Goal: Navigation & Orientation: Find specific page/section

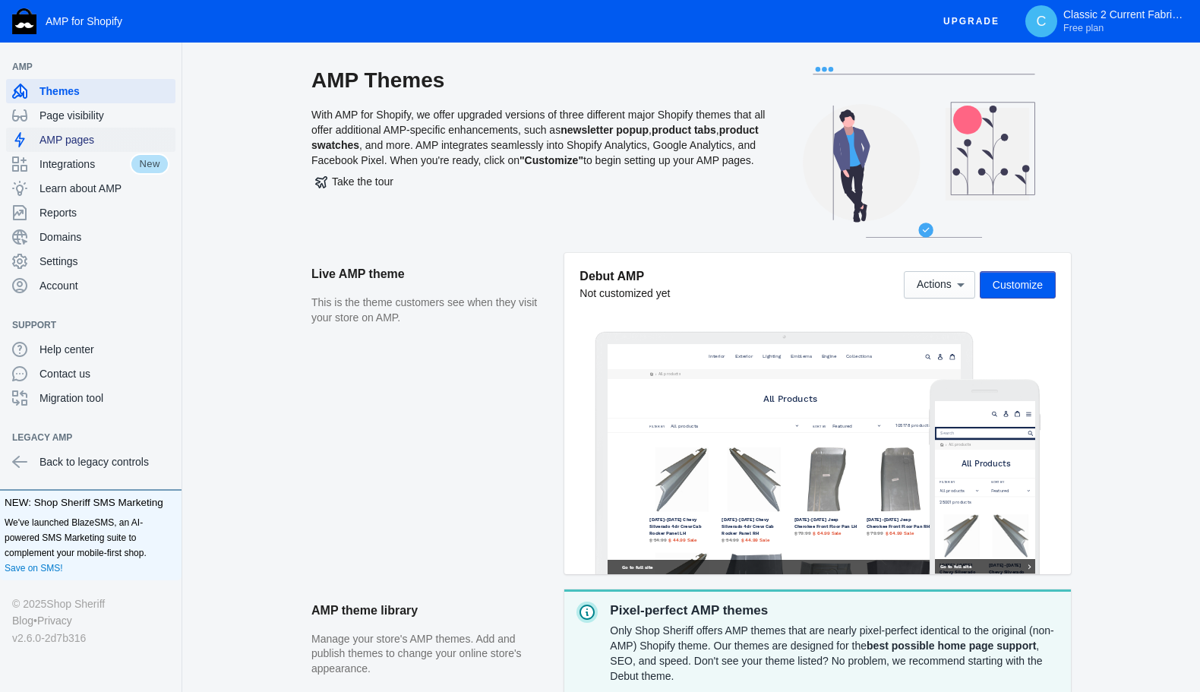
click at [70, 140] on span "AMP pages" at bounding box center [104, 139] width 130 height 15
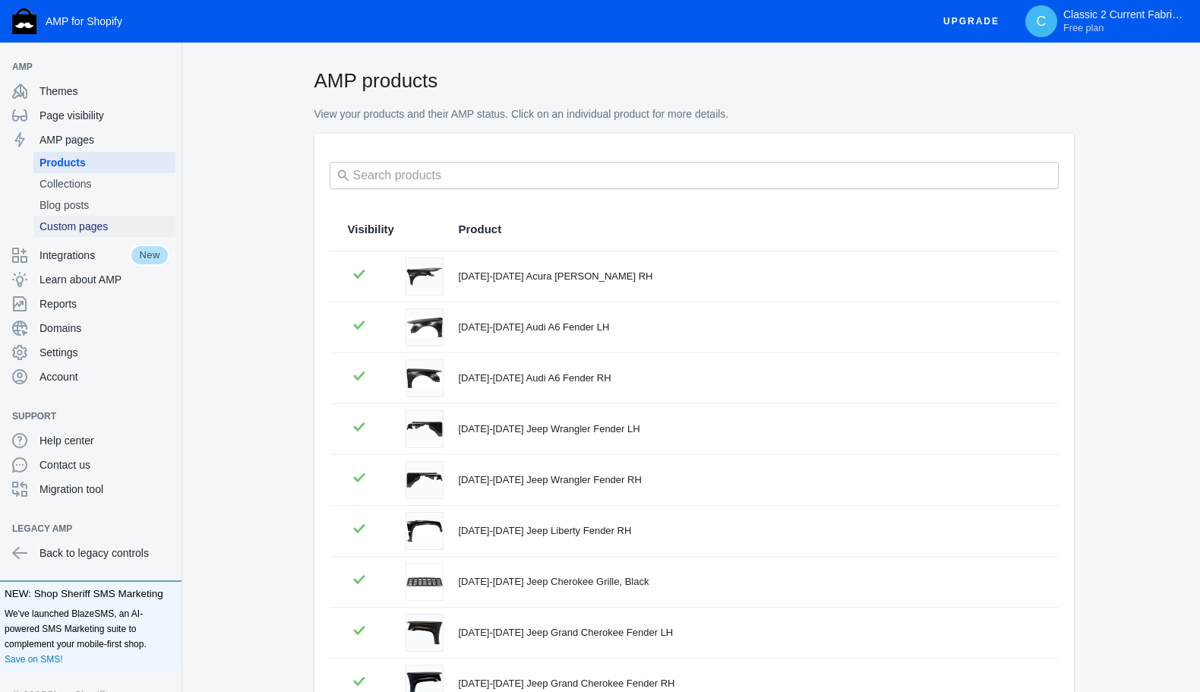
click at [68, 226] on span "Custom pages" at bounding box center [104, 226] width 130 height 15
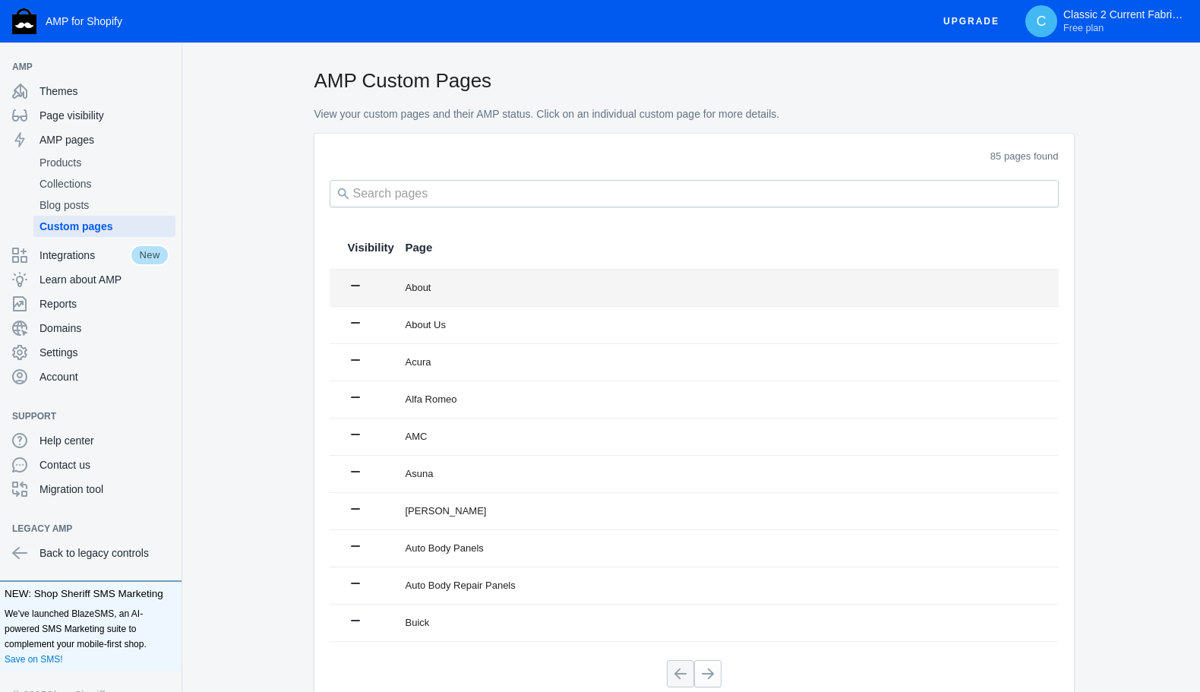
click at [402, 291] on td "About" at bounding box center [724, 288] width 668 height 36
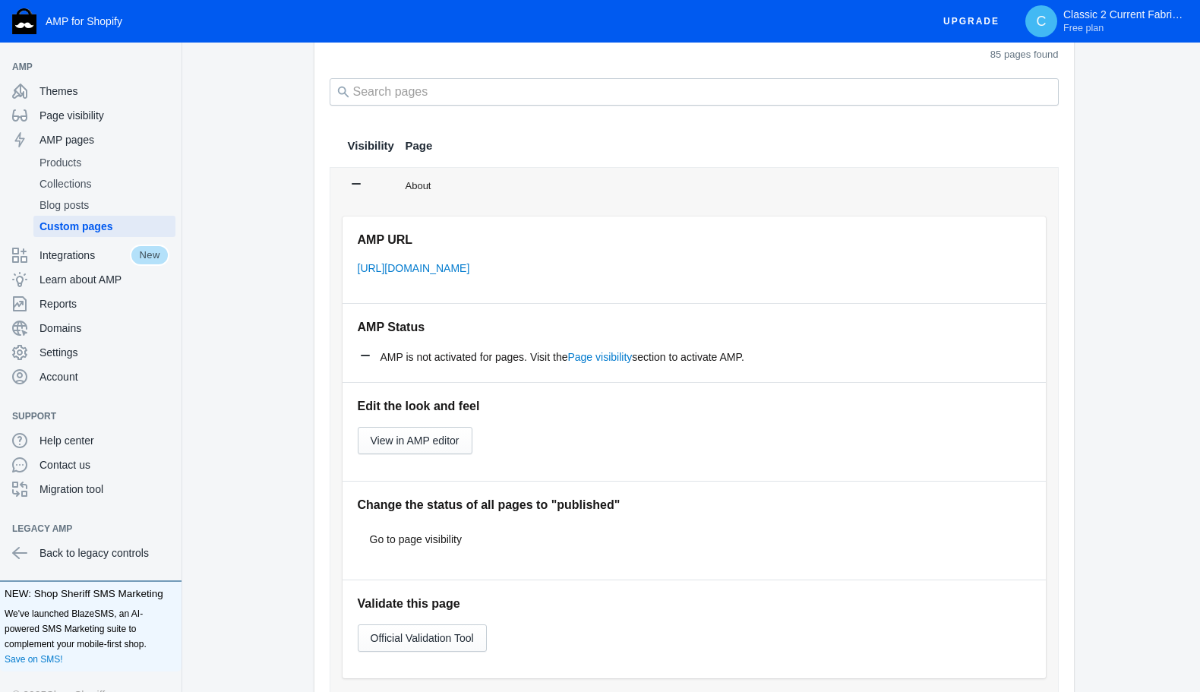
scroll to position [103, 0]
click at [355, 180] on icon at bounding box center [356, 182] width 15 height 15
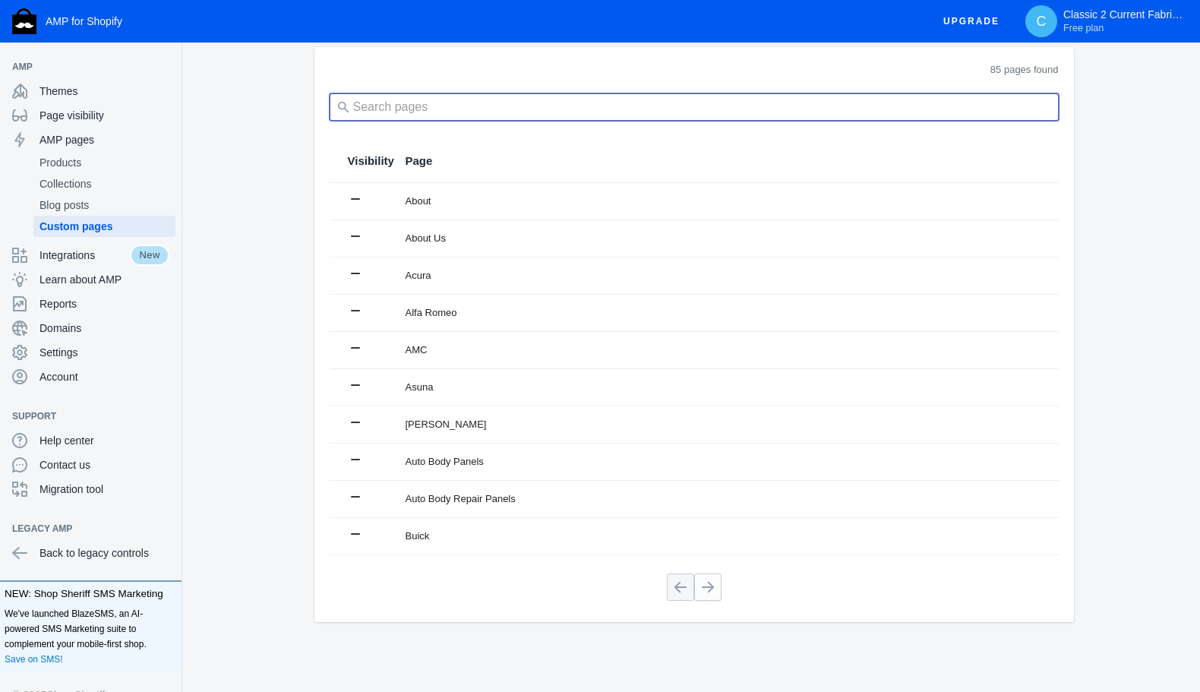
click at [413, 110] on input "search" at bounding box center [694, 106] width 729 height 27
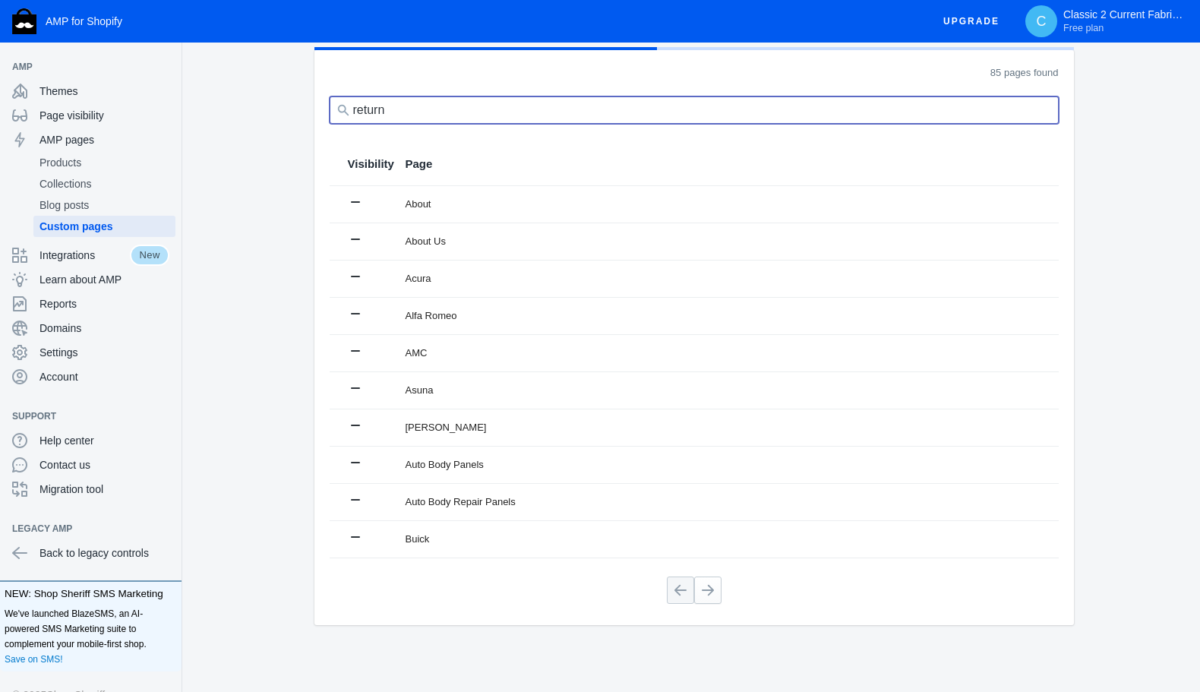
scroll to position [0, 0]
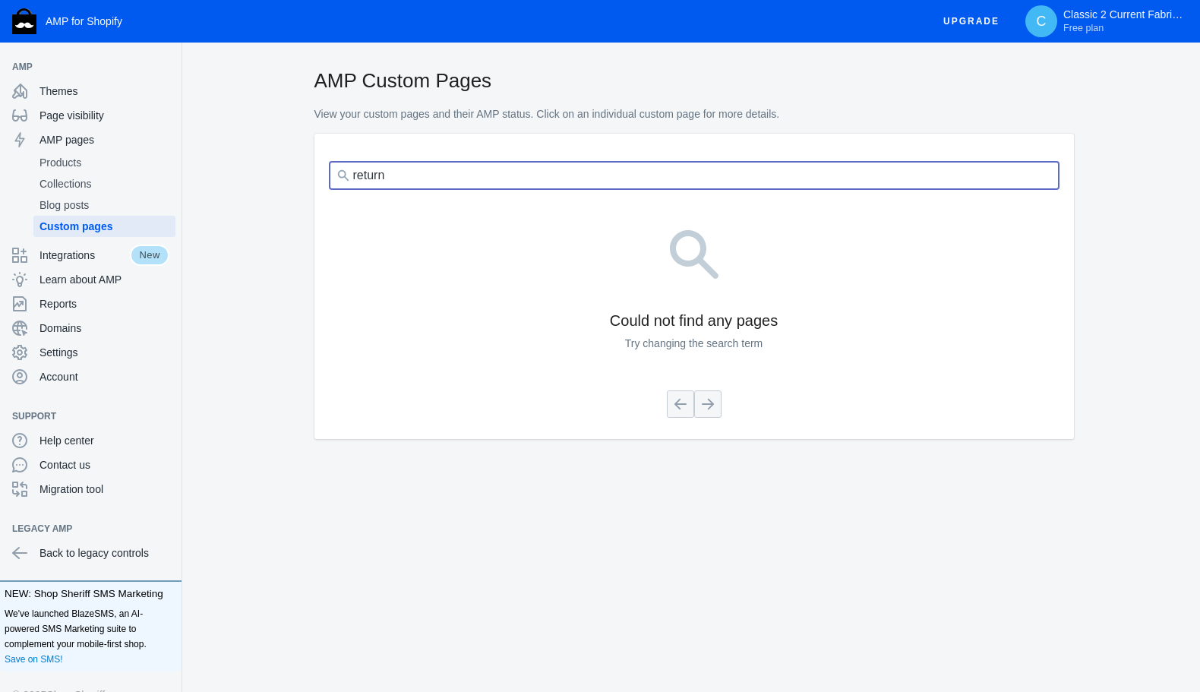
click at [397, 178] on input "return" at bounding box center [694, 175] width 729 height 27
click at [396, 178] on input "return" at bounding box center [694, 175] width 729 height 27
type input "warranty"
click at [416, 178] on input "warranty" at bounding box center [694, 175] width 729 height 27
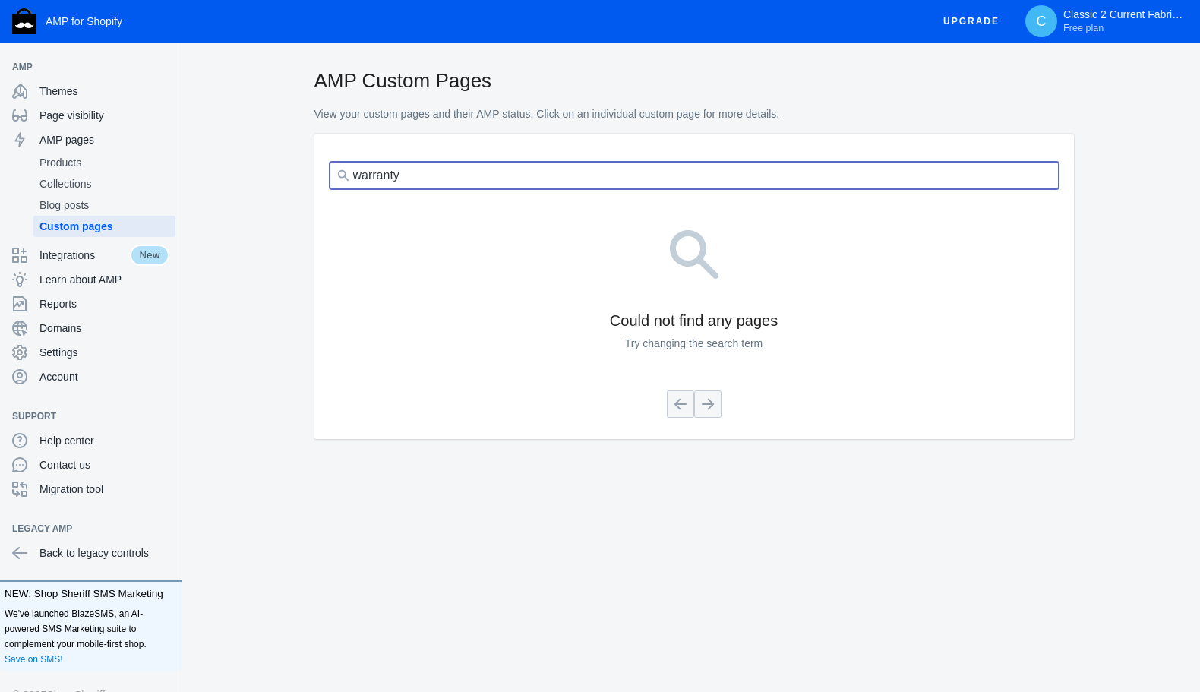
click at [416, 178] on input "warranty" at bounding box center [694, 175] width 729 height 27
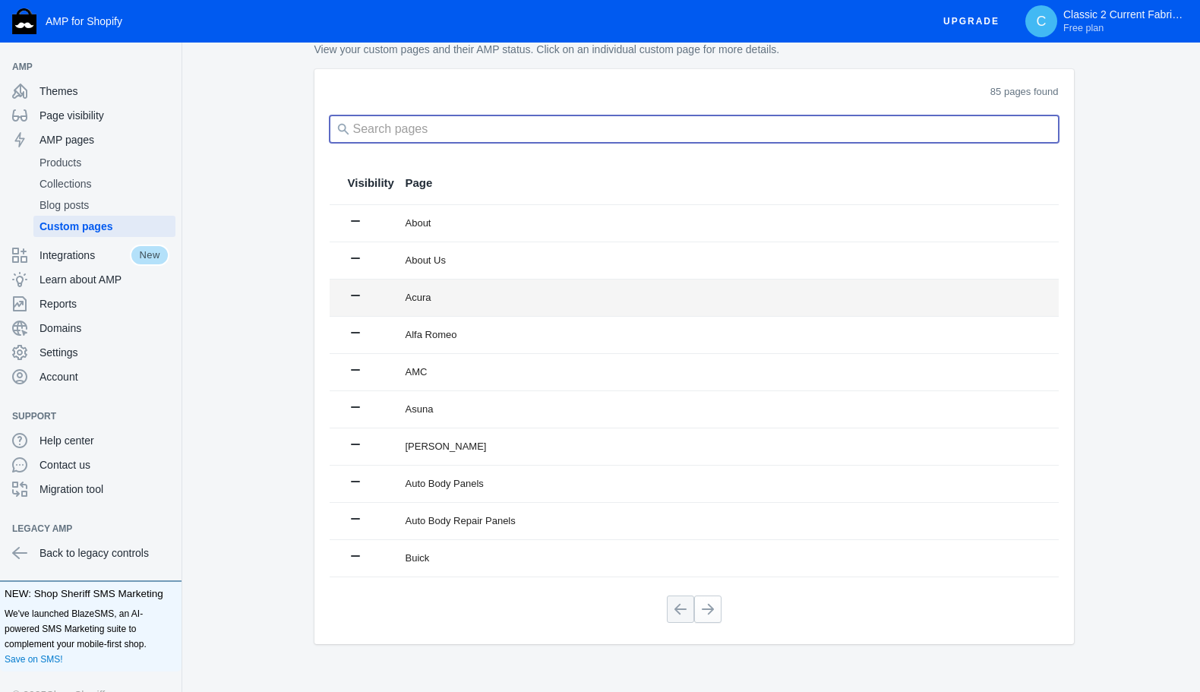
scroll to position [87, 0]
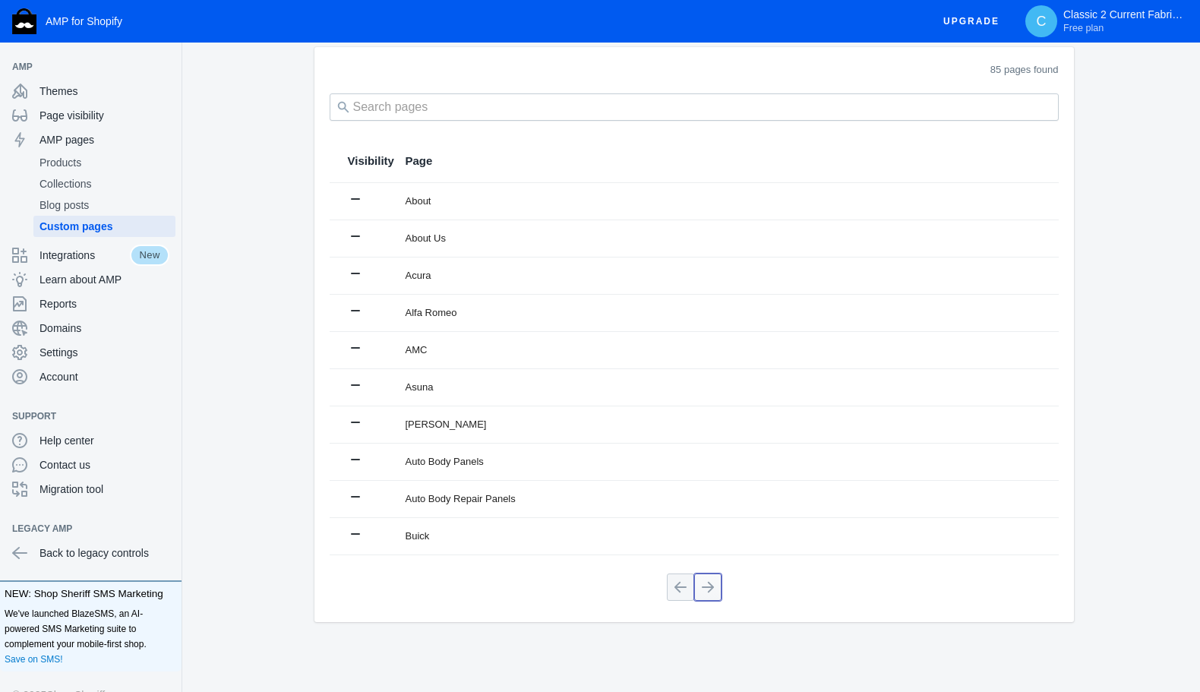
click at [705, 581] on button at bounding box center [707, 586] width 27 height 27
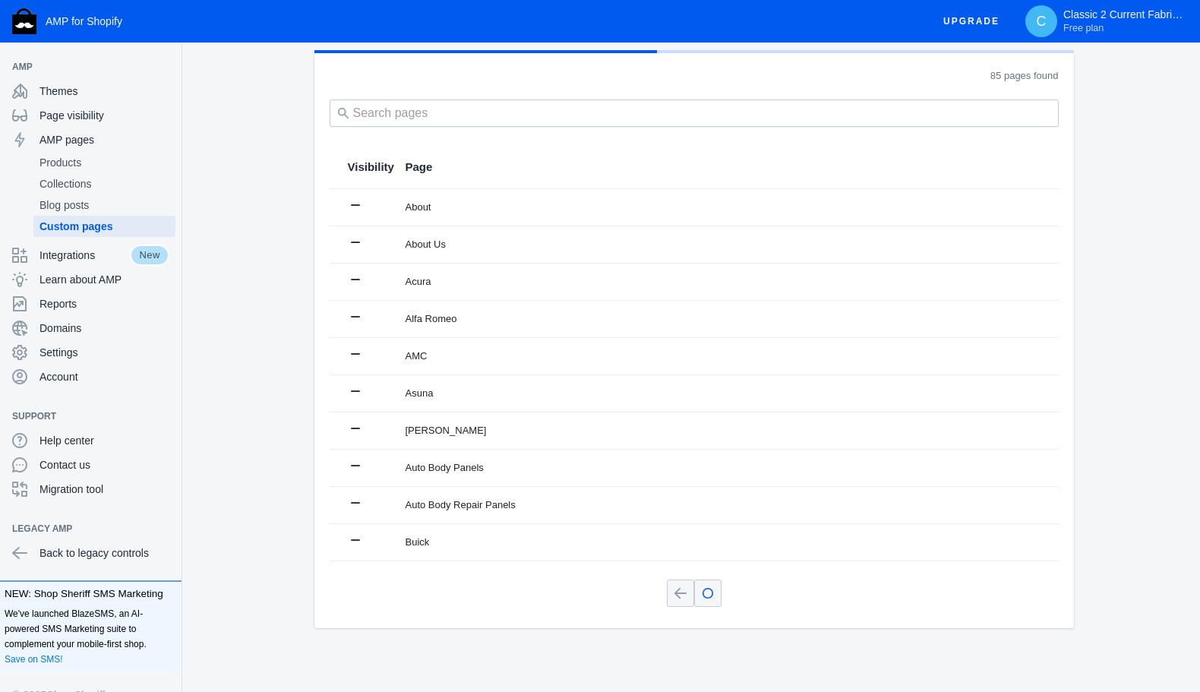
scroll to position [85, 0]
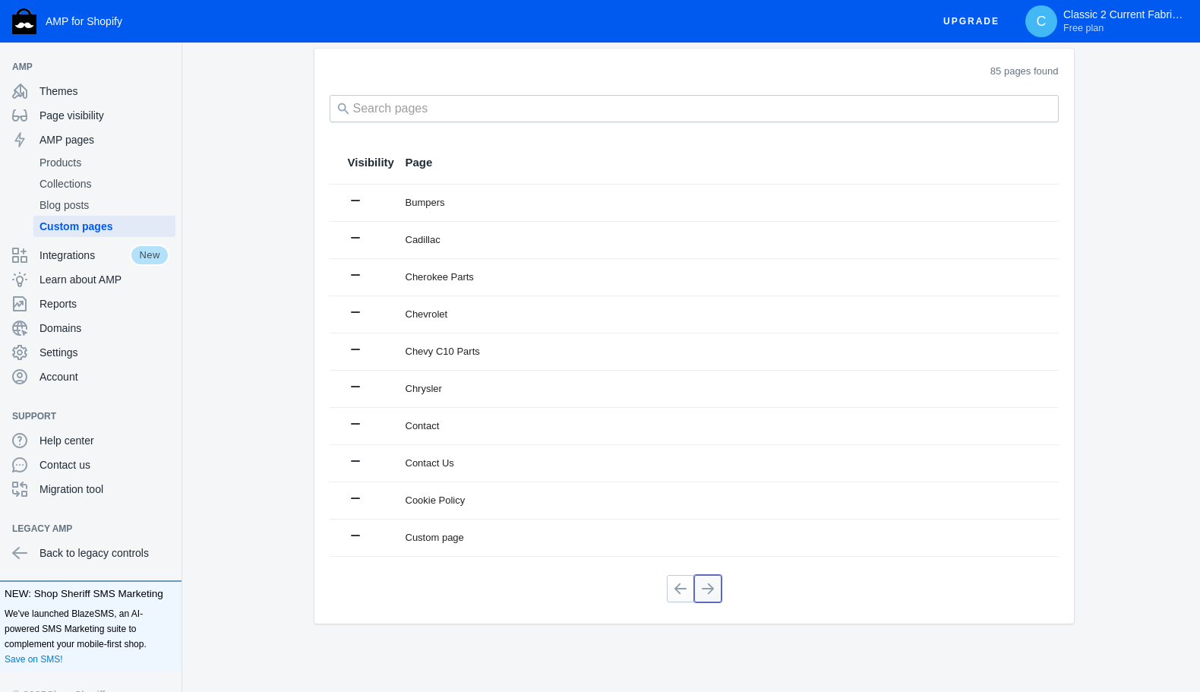
click at [705, 581] on button at bounding box center [707, 588] width 27 height 27
click at [702, 586] on button at bounding box center [707, 588] width 27 height 27
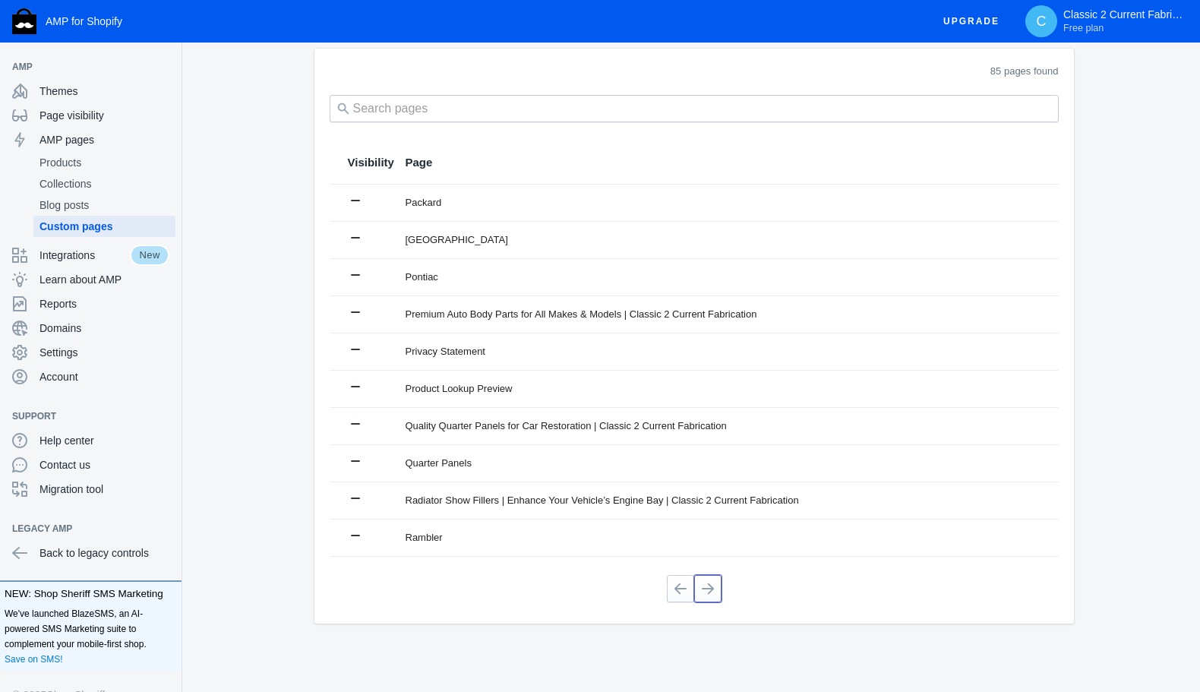
click at [702, 586] on button at bounding box center [707, 588] width 27 height 27
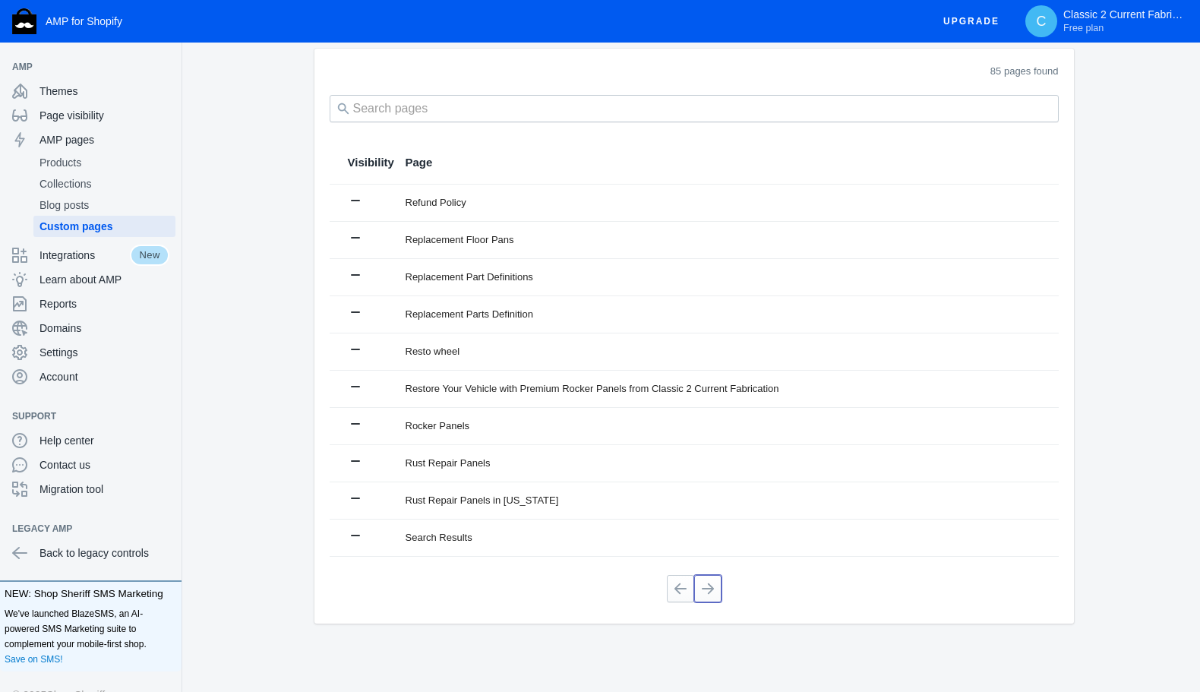
click at [702, 586] on button at bounding box center [707, 588] width 27 height 27
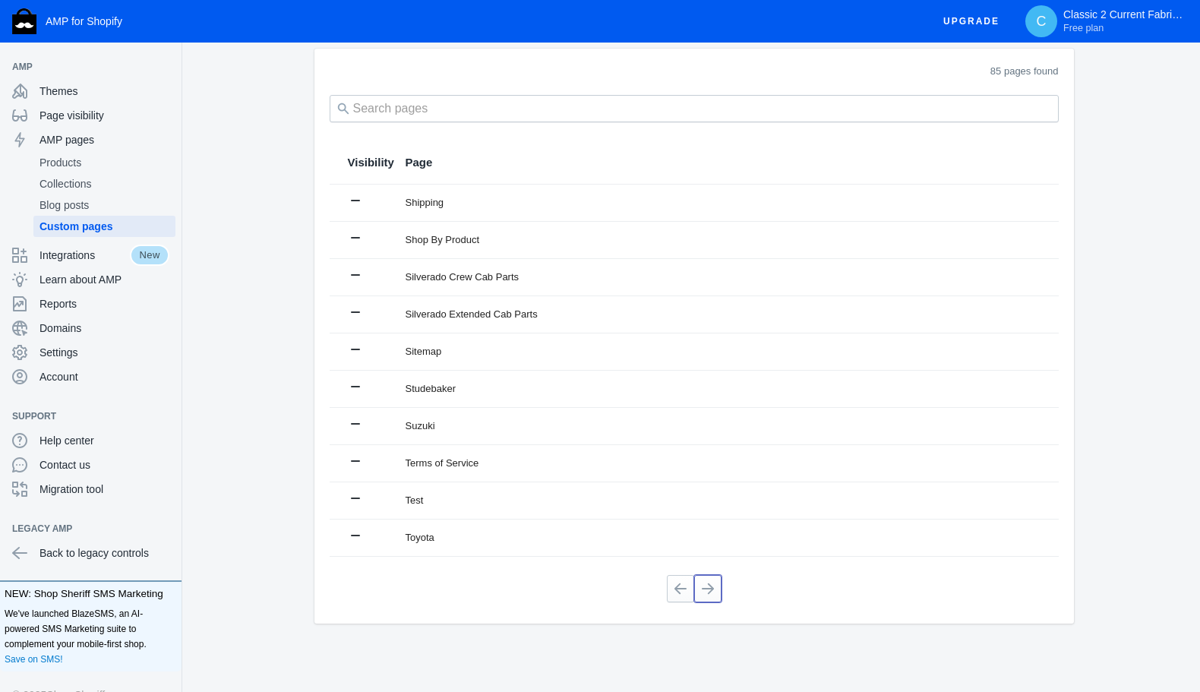
click at [702, 586] on button at bounding box center [707, 588] width 27 height 27
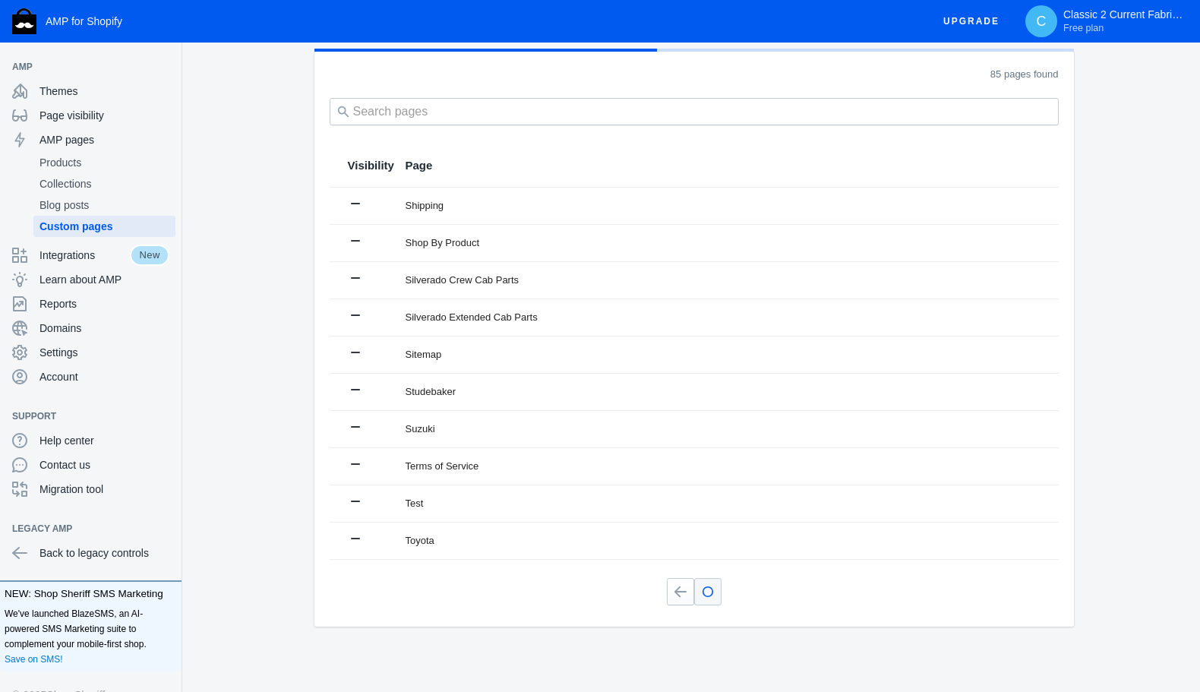
scroll to position [0, 0]
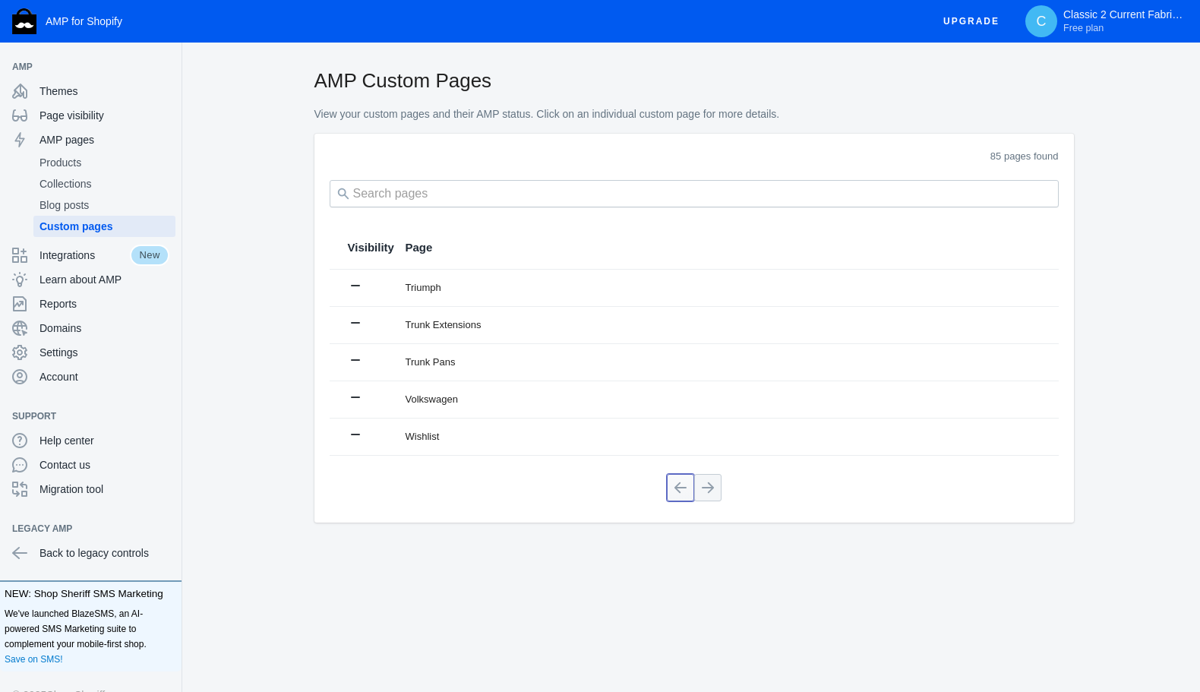
click at [672, 482] on button at bounding box center [680, 487] width 27 height 27
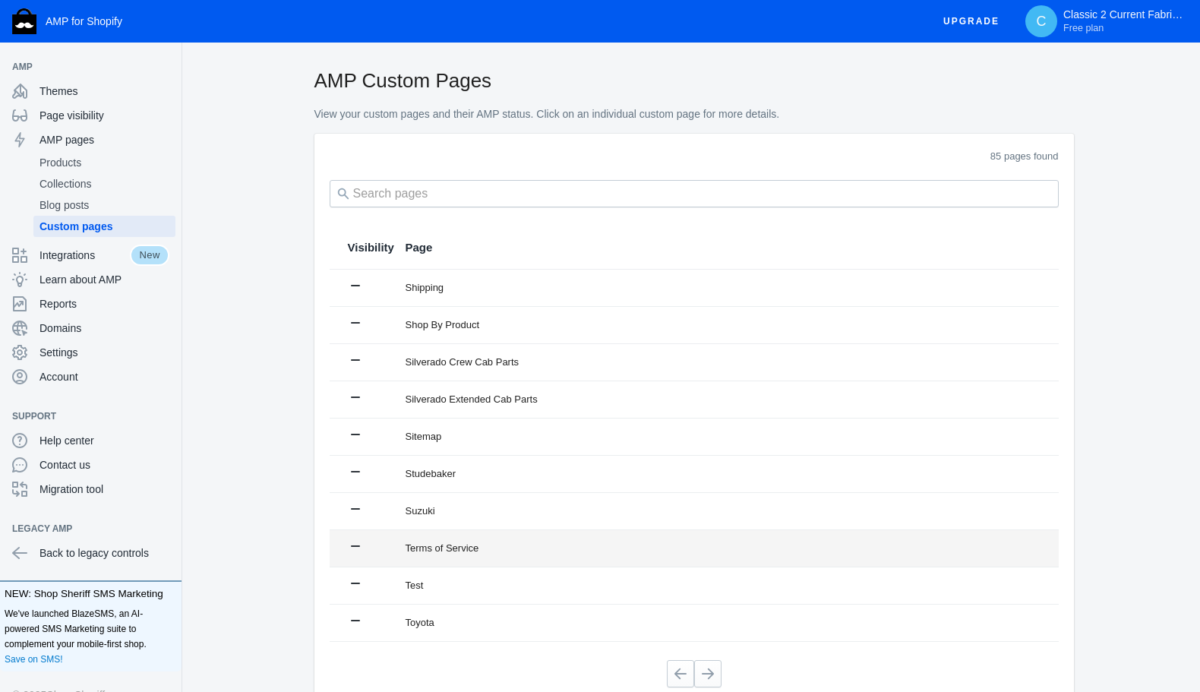
click at [431, 545] on div "Terms of Service" at bounding box center [723, 548] width 635 height 15
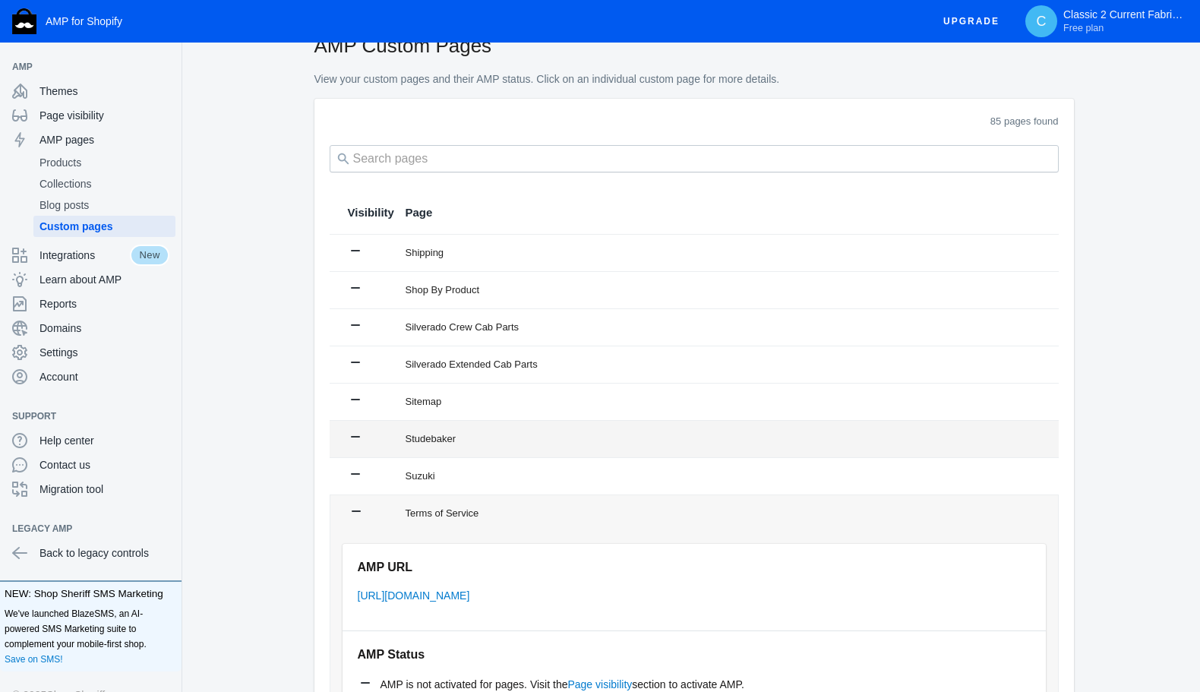
scroll to position [30, 0]
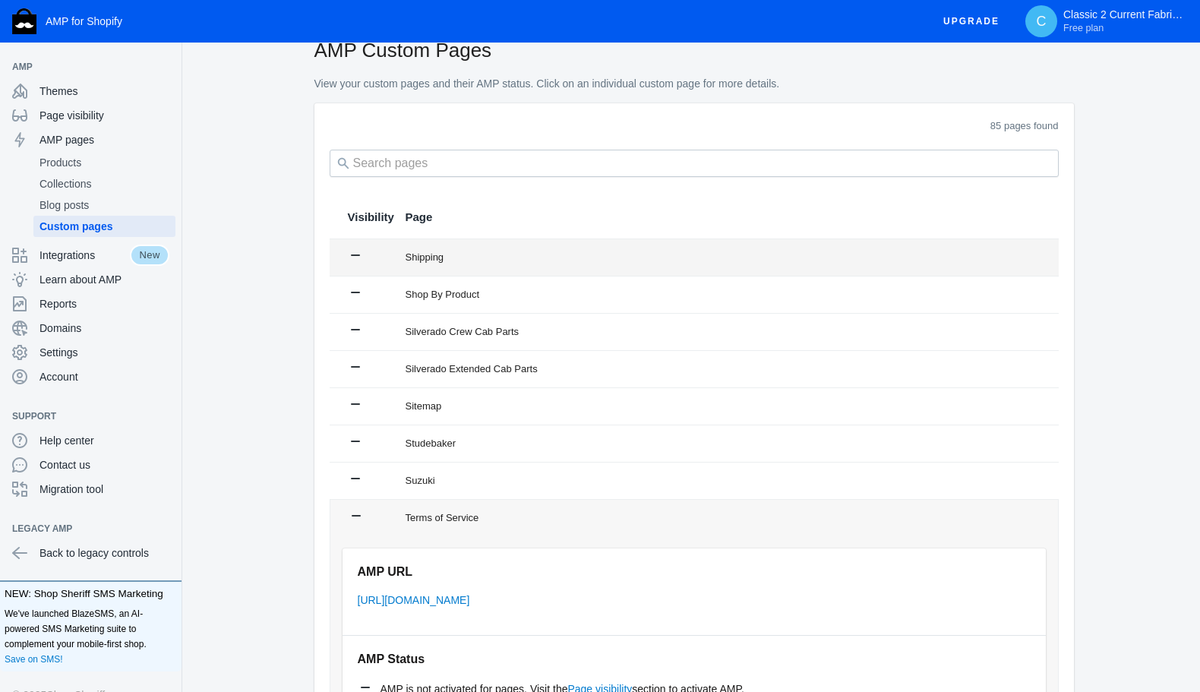
click at [425, 259] on div "Shipping" at bounding box center [723, 257] width 635 height 15
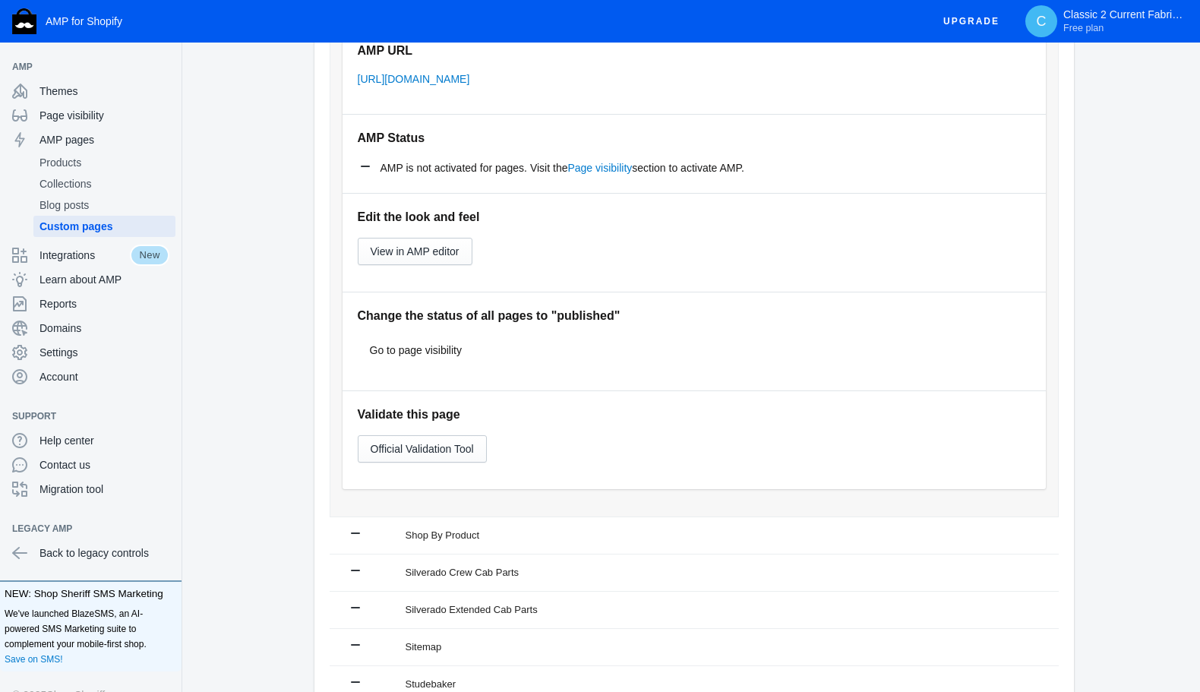
scroll to position [0, 0]
